Goal: Task Accomplishment & Management: Use online tool/utility

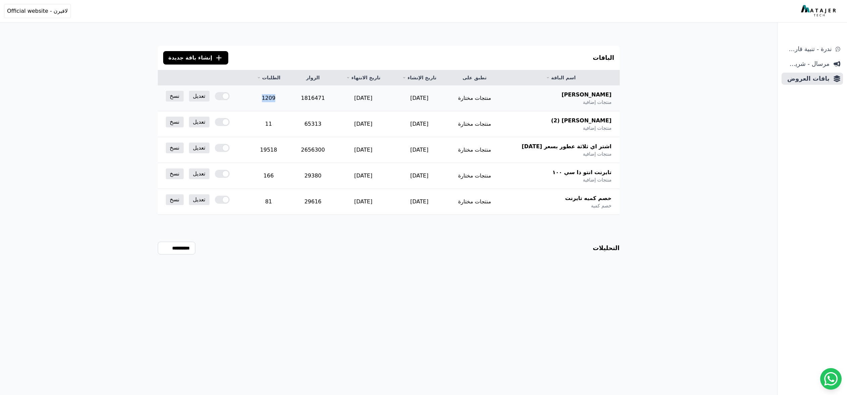
drag, startPoint x: 288, startPoint y: 96, endPoint x: 265, endPoint y: 97, distance: 23.2
click at [265, 97] on td "1209" at bounding box center [269, 98] width 44 height 26
drag, startPoint x: 341, startPoint y: 98, endPoint x: 302, endPoint y: 97, distance: 39.6
click at [302, 97] on td "1816471" at bounding box center [313, 98] width 45 height 26
click at [278, 124] on td "11" at bounding box center [269, 124] width 44 height 26
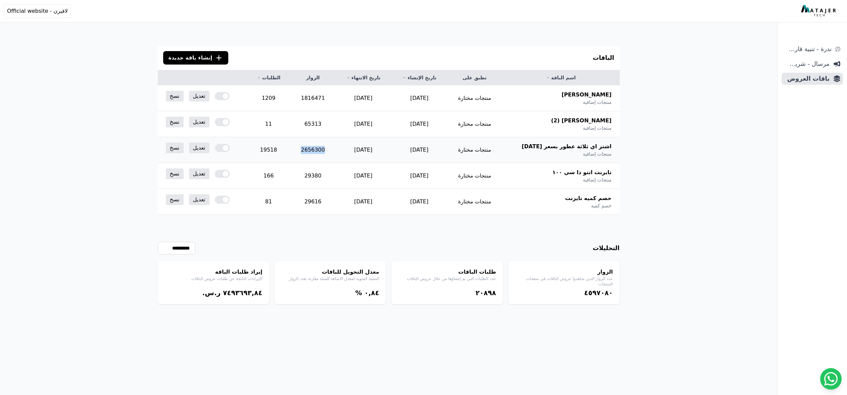
drag, startPoint x: 336, startPoint y: 150, endPoint x: 305, endPoint y: 149, distance: 30.9
click at [305, 149] on td "2656300" at bounding box center [313, 150] width 45 height 26
drag, startPoint x: 292, startPoint y: 151, endPoint x: 252, endPoint y: 151, distance: 40.0
click at [252, 151] on tr "اشتر اي ثلاثة عطور بسعر اثنين منتجات إضافية منتجات مختارة 2025-09-11 2025-12-31…" at bounding box center [389, 150] width 462 height 26
click at [194, 53] on button ".cls-1{fill:none;stroke:#fff;stroke-linecap:round;stroke-linejoin:round;stroke-…" at bounding box center [195, 57] width 65 height 13
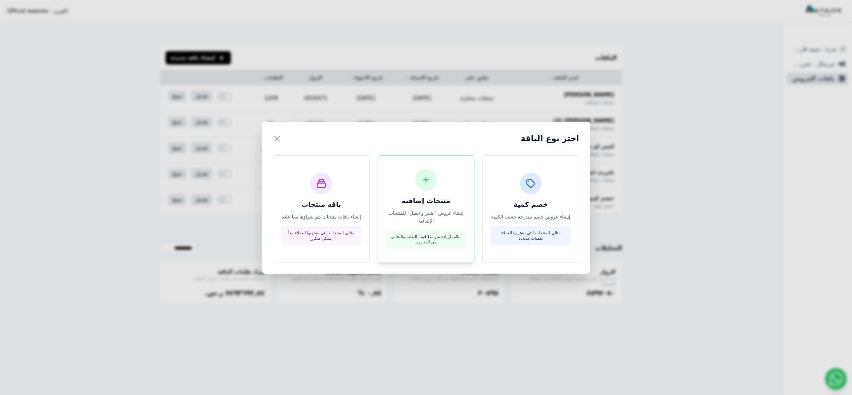
click at [438, 199] on h3 "منتجات إضافية" at bounding box center [426, 200] width 80 height 9
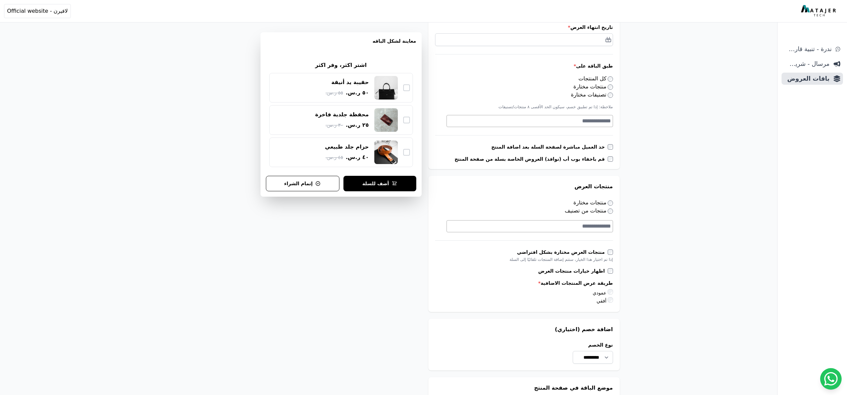
scroll to position [170, 0]
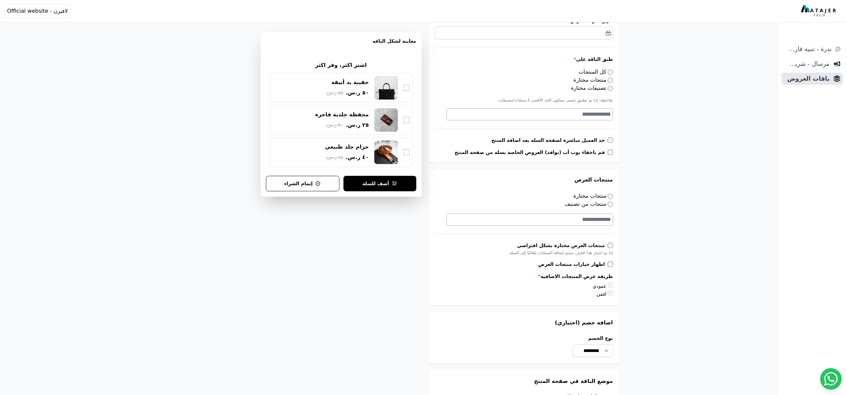
click at [596, 114] on textarea "Search" at bounding box center [529, 114] width 164 height 8
click at [661, 167] on div "**********" at bounding box center [388, 264] width 777 height 868
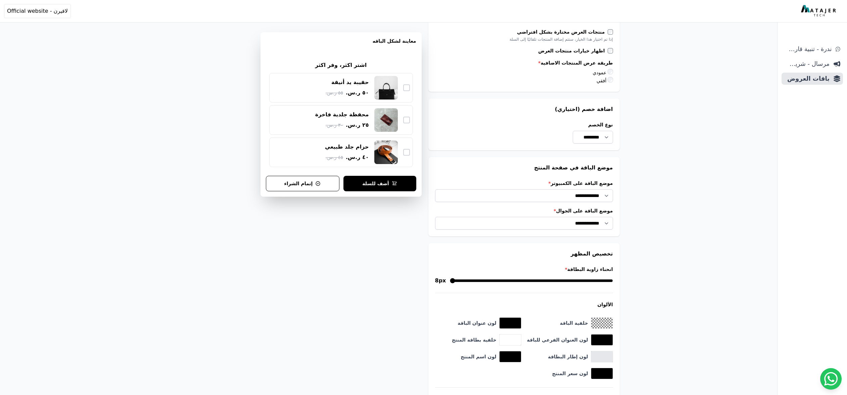
scroll to position [384, 0]
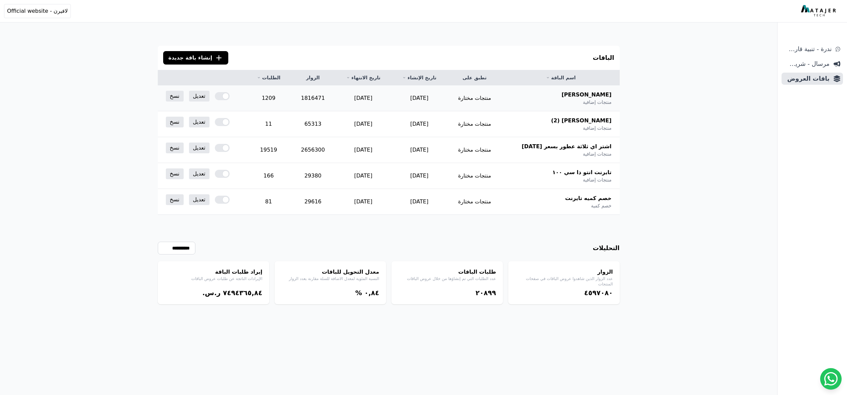
click at [588, 96] on span "[PERSON_NAME]" at bounding box center [587, 95] width 50 height 8
